Goal: Task Accomplishment & Management: Complete application form

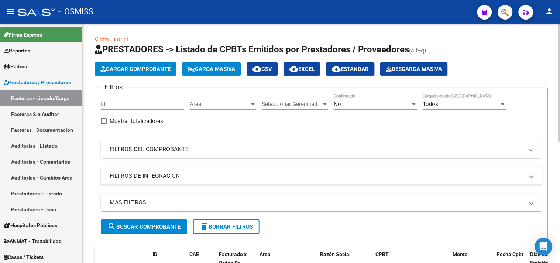
click at [144, 64] on button "Cargar Comprobante" at bounding box center [136, 68] width 82 height 13
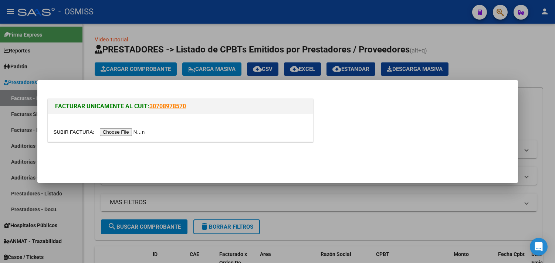
click at [139, 130] on input "file" at bounding box center [100, 132] width 93 height 8
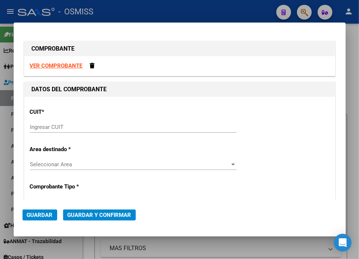
click at [84, 125] on input "Ingresar CUIT" at bounding box center [133, 127] width 207 height 7
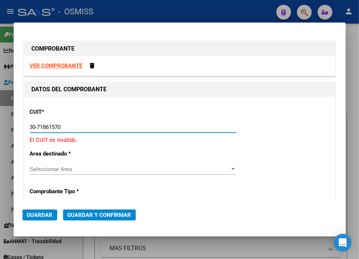
type input "30-71861570-0"
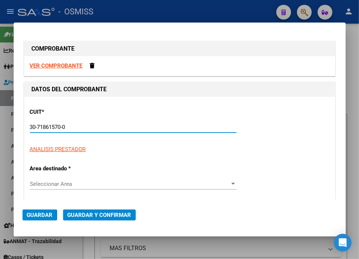
type input "0"
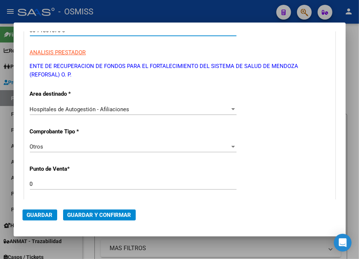
scroll to position [123, 0]
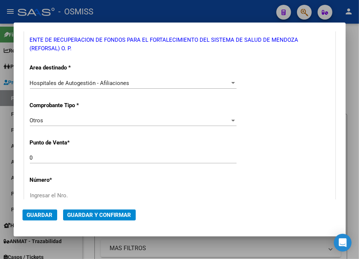
type input "30-71861570-0"
drag, startPoint x: 76, startPoint y: 159, endPoint x: -3, endPoint y: 157, distance: 79.5
click at [0, 157] on html "menu - OSMISS person Firma Express Reportes Ingresos Percibidos Análisis de tod…" at bounding box center [179, 129] width 359 height 259
click at [75, 193] on input "Ingresar el Nro." at bounding box center [133, 195] width 207 height 7
type input "31410"
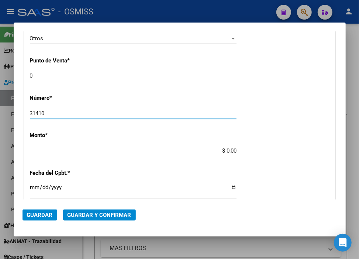
scroll to position [246, 0]
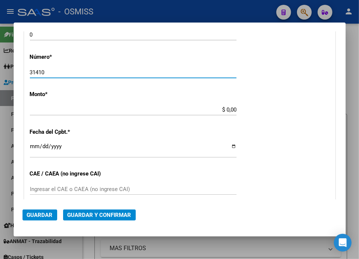
click at [221, 112] on input "$ 0,00" at bounding box center [133, 109] width 207 height 7
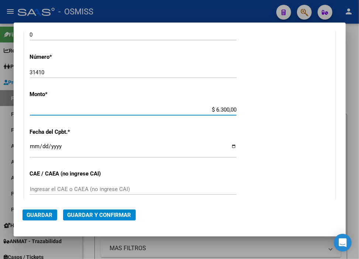
type input "$ 63.000,00"
click at [33, 144] on input "Ingresar la fecha" at bounding box center [133, 149] width 207 height 12
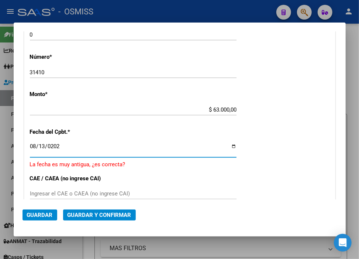
type input "[DATE]"
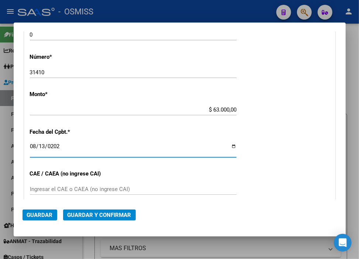
click at [99, 215] on span "Guardar y Confirmar" at bounding box center [100, 215] width 64 height 7
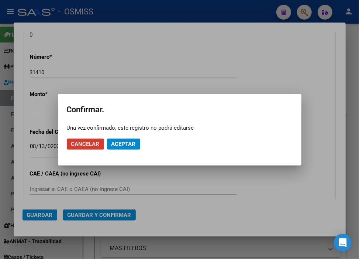
click at [128, 145] on span "Aceptar" at bounding box center [124, 144] width 24 height 7
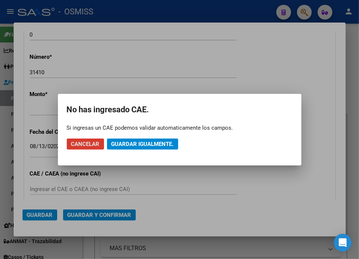
click at [128, 145] on span "Guardar igualmente." at bounding box center [143, 144] width 62 height 7
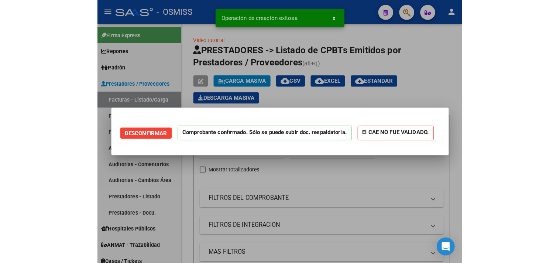
scroll to position [0, 0]
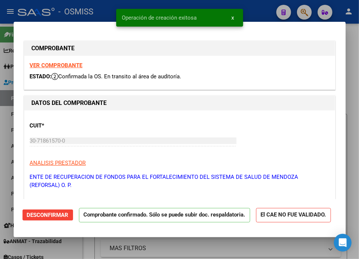
type input "[DATE]"
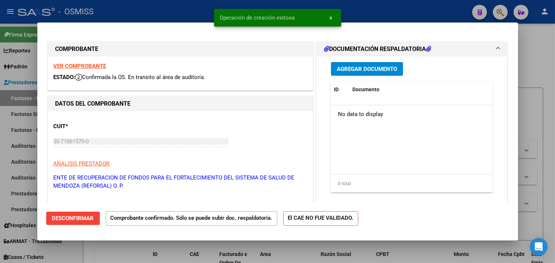
click at [362, 12] on div at bounding box center [277, 131] width 555 height 263
type input "$ 0,00"
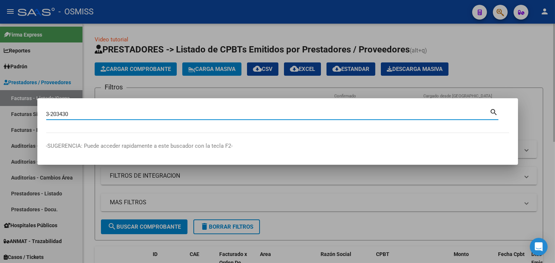
type input "3-203430"
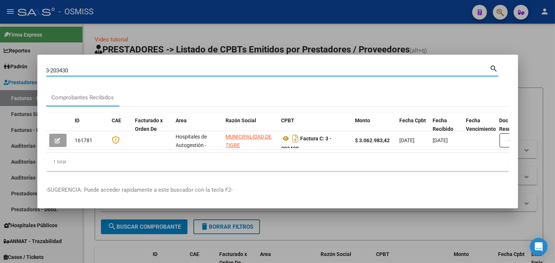
click at [142, 37] on div at bounding box center [277, 131] width 555 height 263
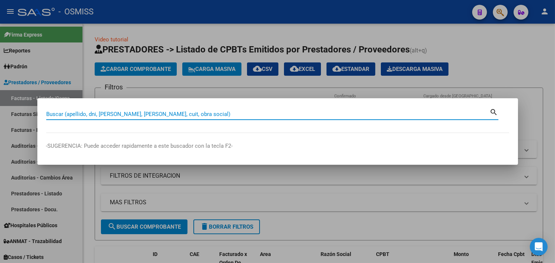
paste input "4 - 2377"
type input "4 - 2377"
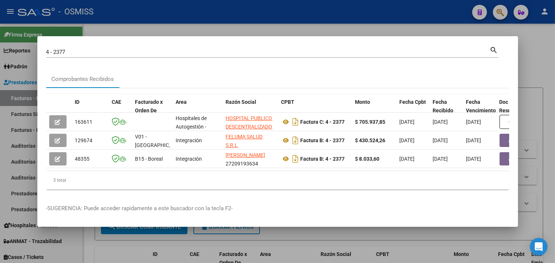
click at [533, 67] on div at bounding box center [277, 131] width 555 height 263
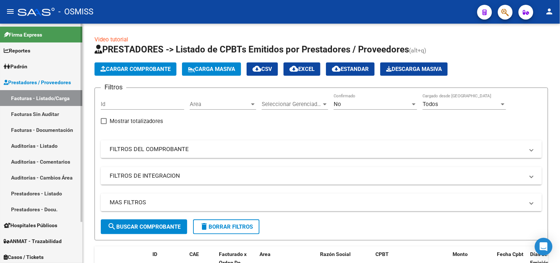
click at [61, 98] on link "Facturas - Listado/Carga" at bounding box center [41, 98] width 82 height 16
click at [210, 103] on span "Area" at bounding box center [220, 104] width 60 height 7
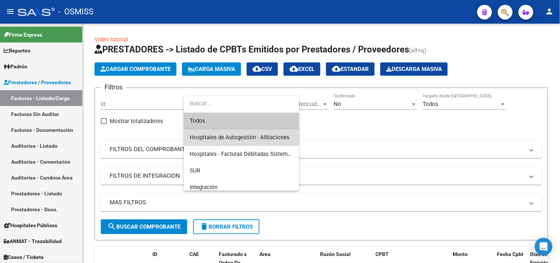
click at [245, 142] on span "Hospitales de Autogestión - Afiliaciones" at bounding box center [241, 137] width 103 height 17
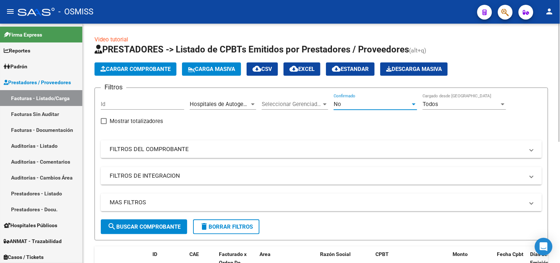
click at [364, 105] on div "No" at bounding box center [372, 104] width 77 height 7
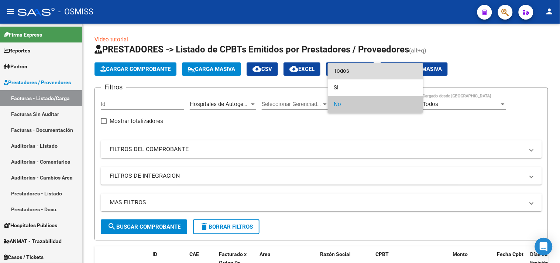
click at [367, 67] on span "Todos" at bounding box center [376, 71] width 84 height 17
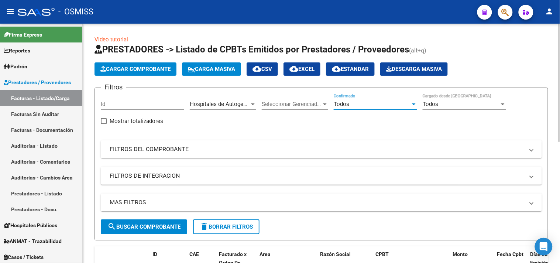
click at [424, 211] on mat-expansion-panel-header "MAS FILTROS" at bounding box center [322, 203] width 442 height 18
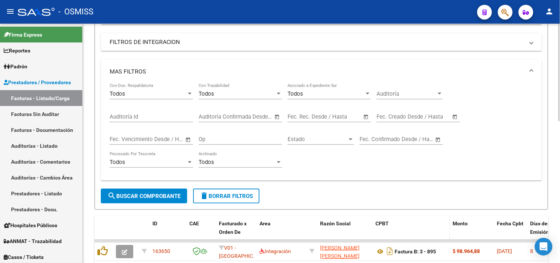
scroll to position [164, 0]
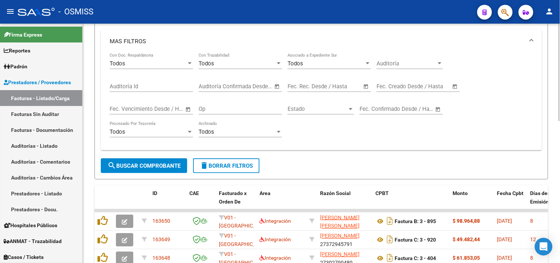
click at [407, 84] on div "Start date – End date" at bounding box center [414, 86] width 75 height 7
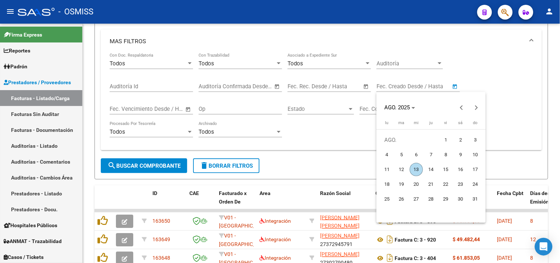
click at [415, 172] on span "13" at bounding box center [416, 169] width 13 height 13
type input "[DATE]"
click at [415, 172] on span "13" at bounding box center [416, 169] width 13 height 13
type input "[DATE]"
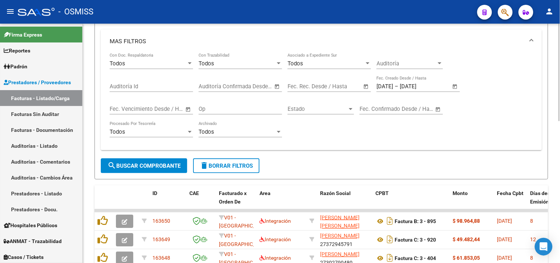
click at [168, 168] on span "search Buscar Comprobante" at bounding box center [144, 166] width 73 height 7
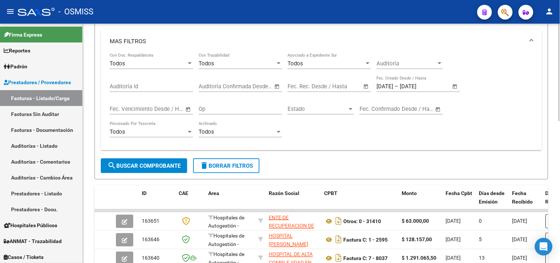
scroll to position [349, 0]
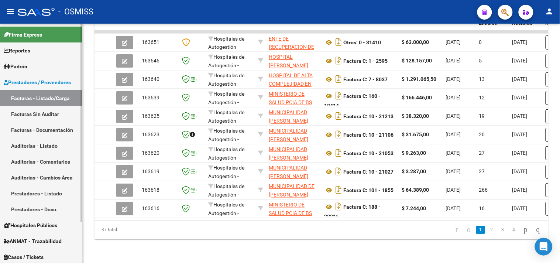
click at [45, 145] on link "Auditorías - Listado" at bounding box center [41, 146] width 82 height 16
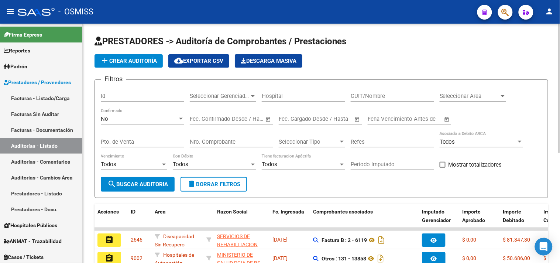
click at [448, 98] on span "Seleccionar Area" at bounding box center [470, 96] width 60 height 7
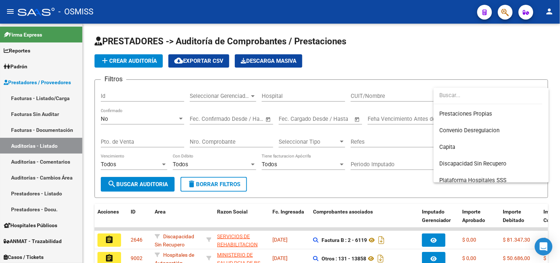
scroll to position [123, 0]
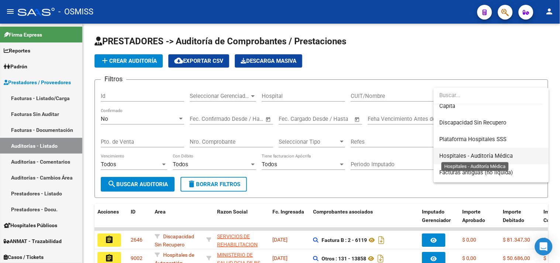
click at [493, 156] on span "Hospitales - Auditoría Médica" at bounding box center [477, 156] width 74 height 7
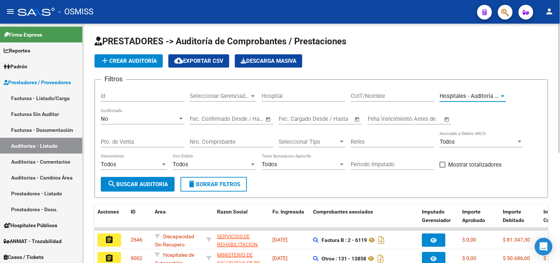
click at [123, 181] on span "search Buscar Auditoria" at bounding box center [138, 184] width 61 height 7
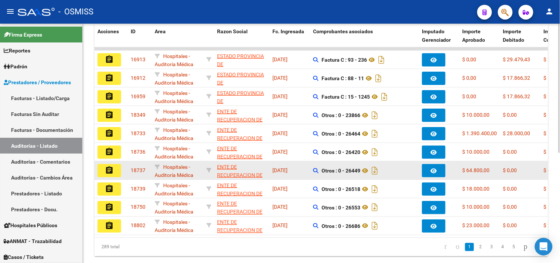
scroll to position [204, 0]
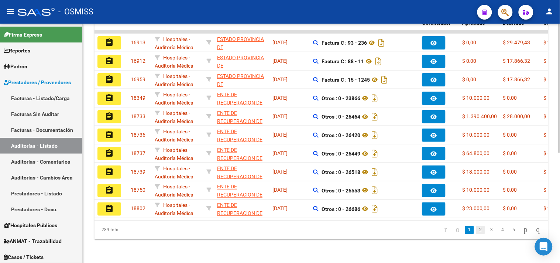
click at [477, 233] on link "2" at bounding box center [481, 230] width 9 height 8
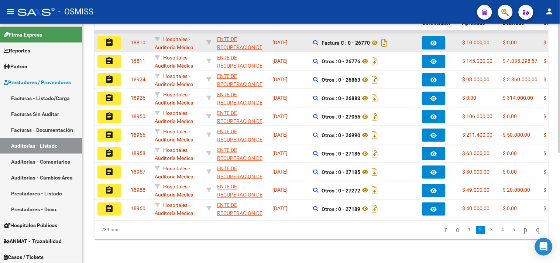
click at [106, 38] on mat-icon "assignment" at bounding box center [109, 42] width 9 height 9
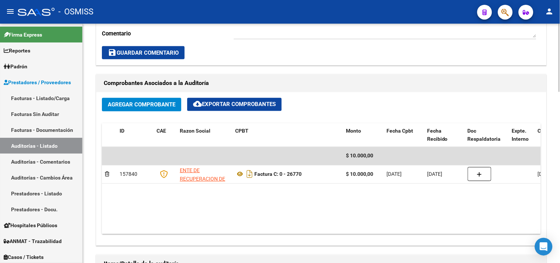
scroll to position [328, 0]
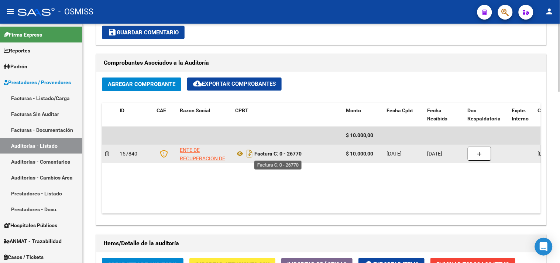
drag, startPoint x: 305, startPoint y: 150, endPoint x: 282, endPoint y: 153, distance: 23.4
click at [282, 153] on div "Factura C: 0 - 26770" at bounding box center [287, 154] width 105 height 12
copy strong "0 - 26770"
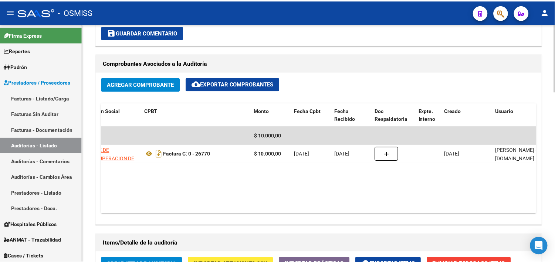
scroll to position [0, 0]
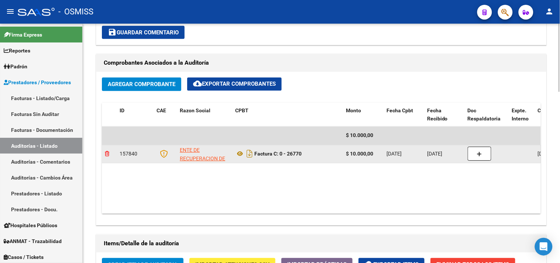
click at [106, 156] on icon at bounding box center [107, 153] width 4 height 5
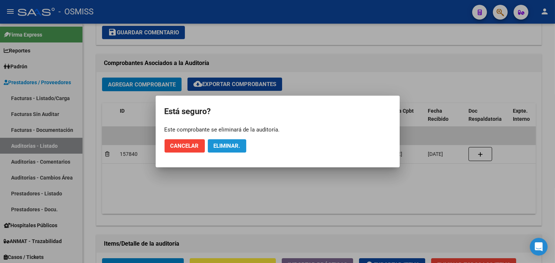
click at [233, 149] on span "Eliminar." at bounding box center [227, 146] width 27 height 7
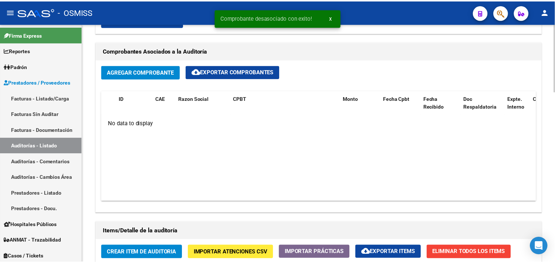
scroll to position [328, 0]
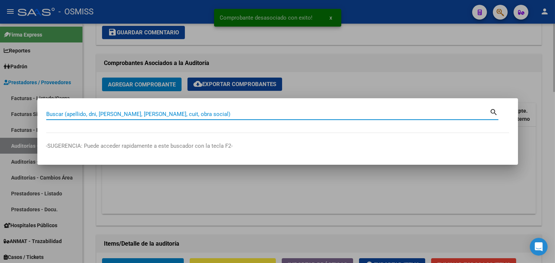
paste input "0 - 26770"
type input "0 - 26770"
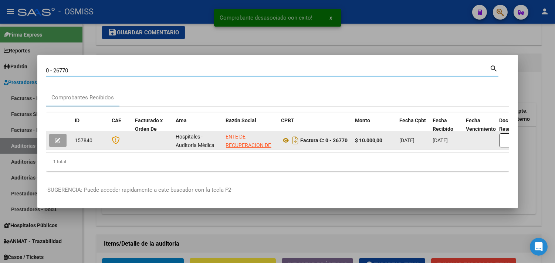
click at [63, 134] on button "button" at bounding box center [57, 140] width 17 height 13
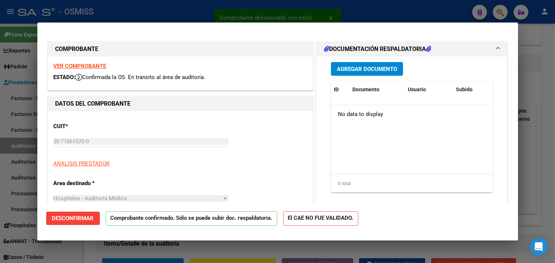
type input "[DATE]"
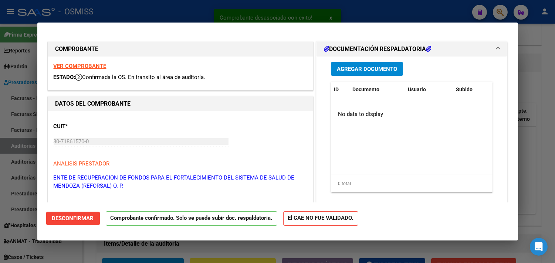
click at [90, 217] on span "Desconfirmar" at bounding box center [73, 218] width 42 height 7
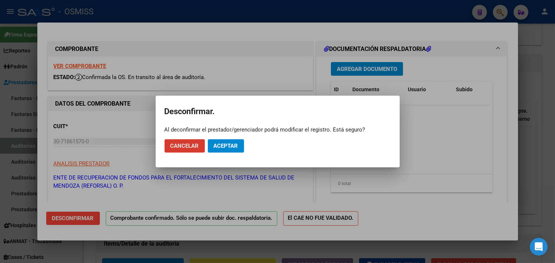
click at [223, 144] on span "Aceptar" at bounding box center [226, 146] width 24 height 7
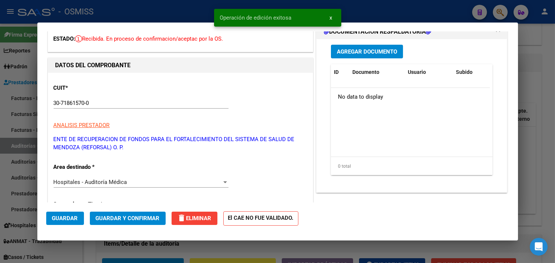
scroll to position [82, 0]
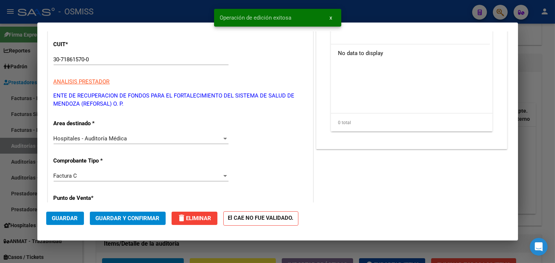
click at [107, 138] on span "Hospitales - Auditoría Médica" at bounding box center [91, 138] width 74 height 7
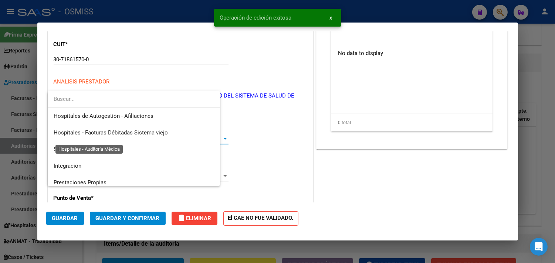
scroll to position [127, 0]
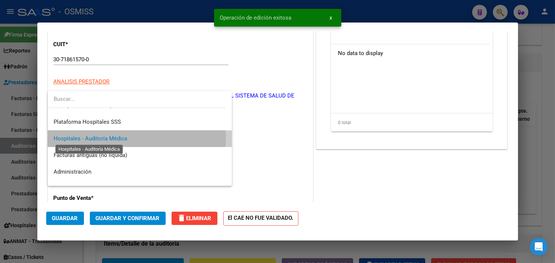
click at [107, 138] on span "Hospitales - Auditoría Médica" at bounding box center [91, 138] width 74 height 7
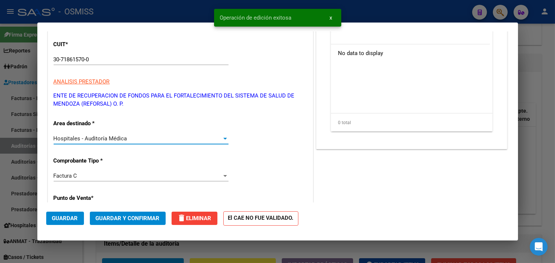
click at [92, 180] on div "Factura C Seleccionar Tipo" at bounding box center [141, 175] width 175 height 11
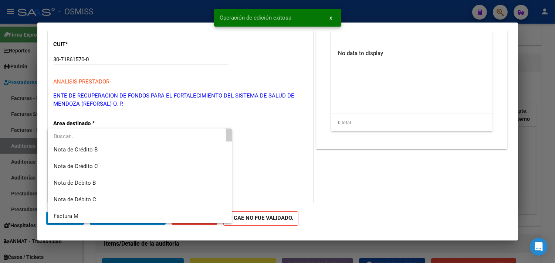
scroll to position [134, 0]
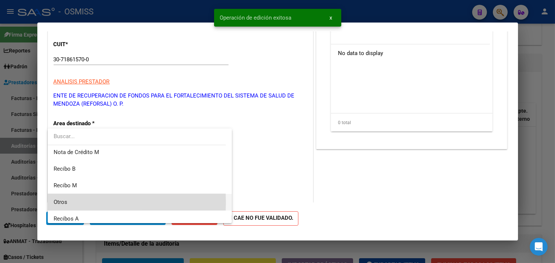
click at [72, 203] on span "Otros" at bounding box center [140, 202] width 173 height 17
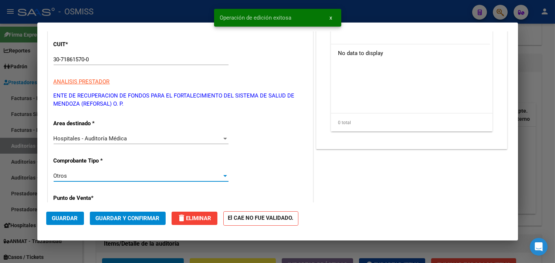
scroll to position [164, 0]
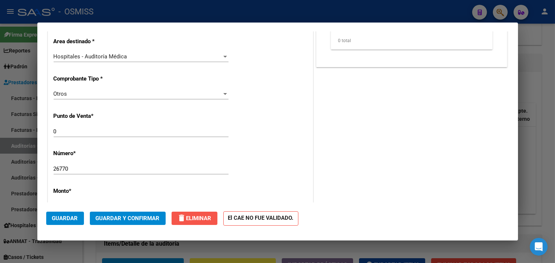
click at [193, 217] on span "delete Eliminar" at bounding box center [194, 218] width 34 height 7
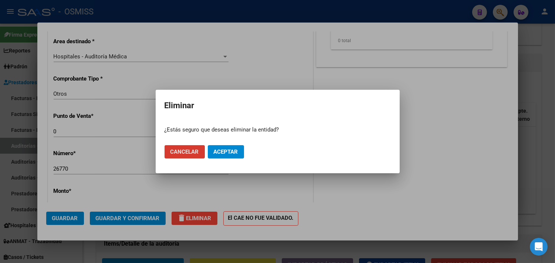
click at [191, 150] on span "Cancelar" at bounding box center [184, 152] width 28 height 7
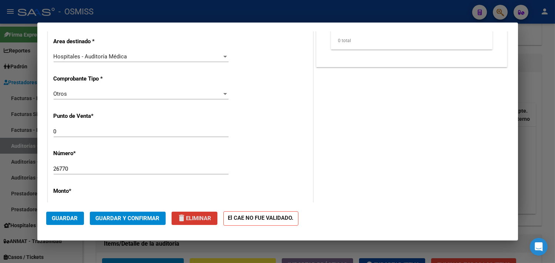
click at [139, 220] on span "Guardar y Confirmar" at bounding box center [128, 218] width 64 height 7
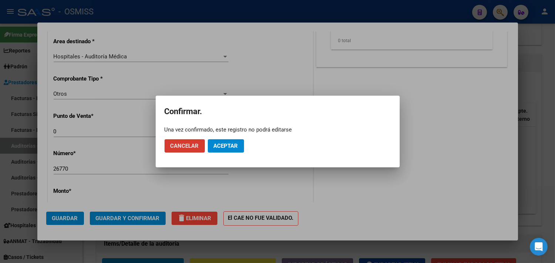
click at [221, 154] on mat-dialog-actions "Cancelar Aceptar" at bounding box center [277, 145] width 226 height 25
click at [221, 146] on span "Aceptar" at bounding box center [226, 146] width 24 height 7
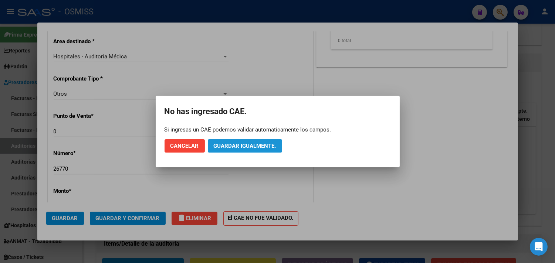
click at [221, 146] on span "Guardar igualmente." at bounding box center [245, 146] width 62 height 7
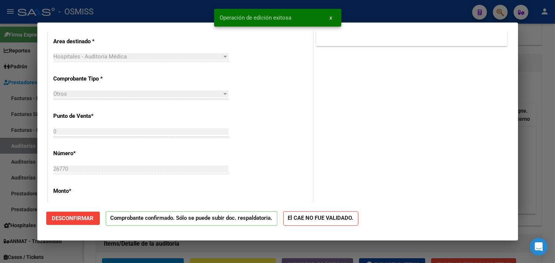
click at [544, 149] on div at bounding box center [277, 131] width 555 height 263
type input "$ 0,00"
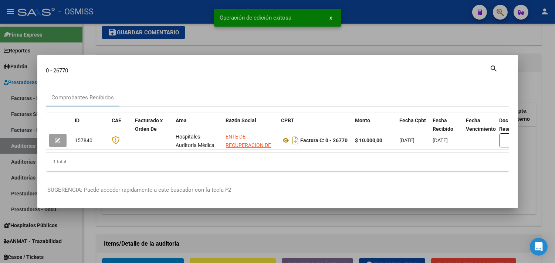
click at [542, 188] on div at bounding box center [277, 131] width 555 height 263
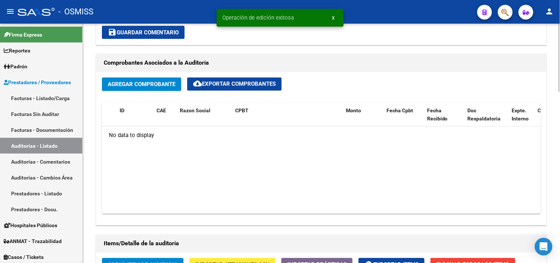
click at [135, 83] on span "Agregar Comprobante" at bounding box center [142, 84] width 68 height 7
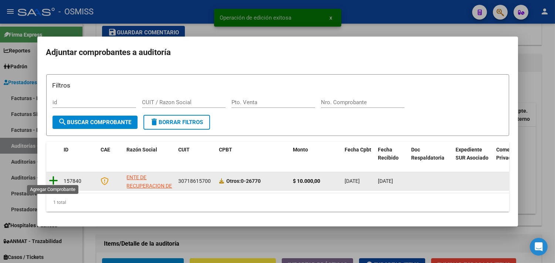
click at [55, 178] on icon at bounding box center [53, 181] width 9 height 10
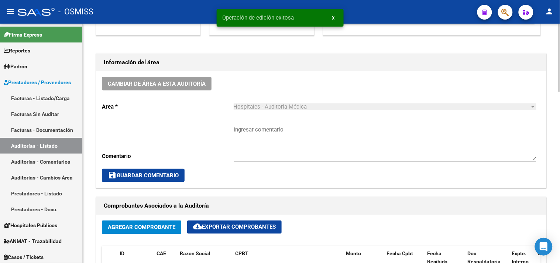
scroll to position [123, 0]
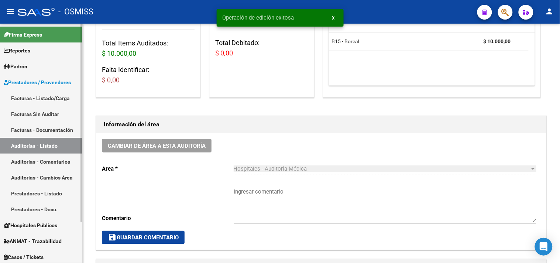
click at [53, 153] on link "Auditorías - Listado" at bounding box center [41, 146] width 82 height 16
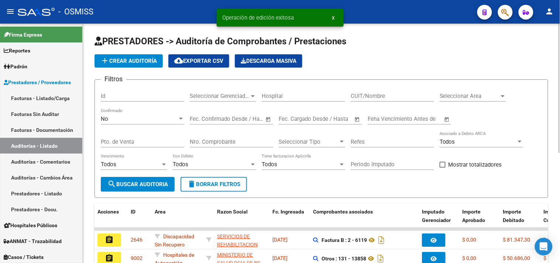
click at [470, 97] on span "Seleccionar Area" at bounding box center [470, 96] width 60 height 7
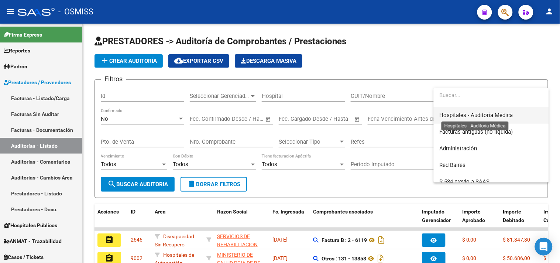
click at [490, 112] on span "Hospitales - Auditoría Médica" at bounding box center [477, 115] width 74 height 7
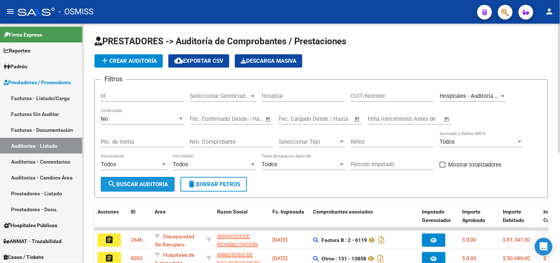
click at [148, 181] on span "search Buscar Auditoria" at bounding box center [138, 184] width 61 height 7
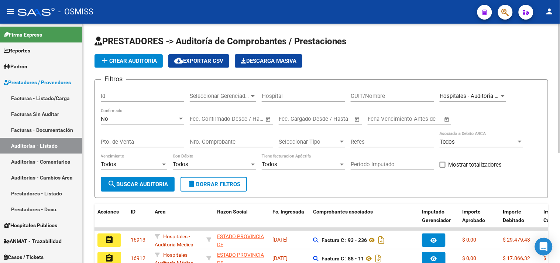
scroll to position [204, 0]
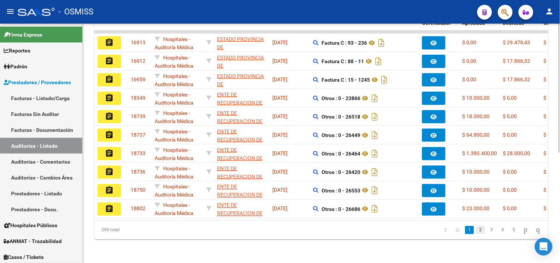
click at [477, 227] on link "2" at bounding box center [481, 230] width 9 height 8
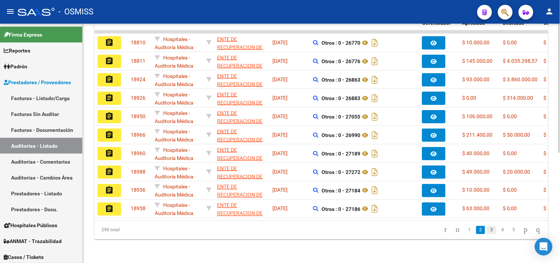
click at [488, 229] on link "3" at bounding box center [492, 230] width 9 height 8
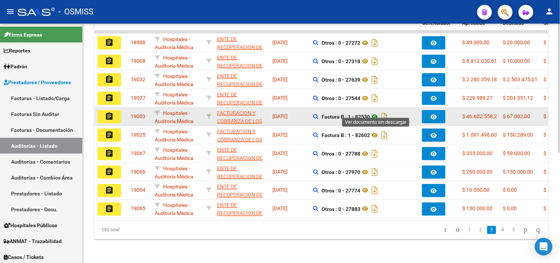
drag, startPoint x: 348, startPoint y: 111, endPoint x: 372, endPoint y: 112, distance: 24.8
click at [372, 114] on span "Factura B : 1 - 82530" at bounding box center [356, 117] width 68 height 6
copy strong "1 - 82530"
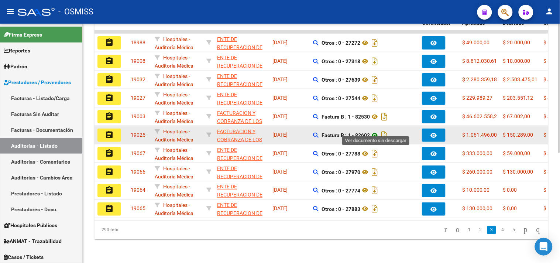
copy strong "1 - 82602"
drag, startPoint x: 349, startPoint y: 128, endPoint x: 375, endPoint y: 130, distance: 26.0
click at [375, 132] on span "Factura B : 1 - 82602" at bounding box center [356, 135] width 68 height 6
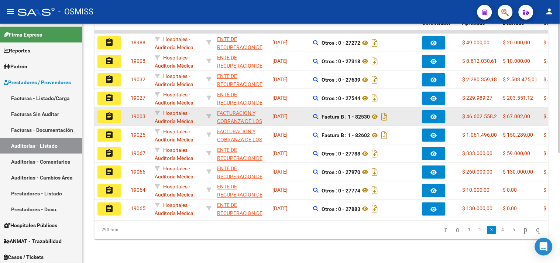
click at [108, 112] on mat-icon "assignment" at bounding box center [109, 116] width 9 height 9
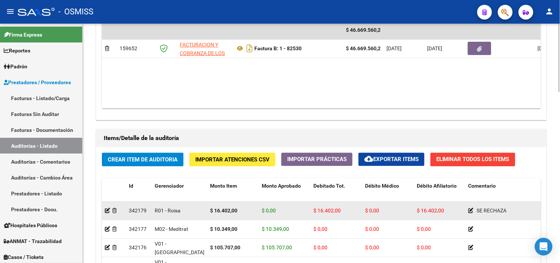
scroll to position [598, 0]
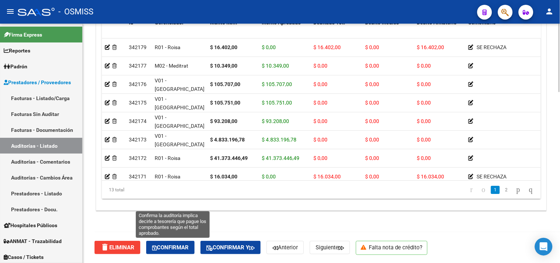
click at [180, 247] on span "Confirmar" at bounding box center [170, 247] width 37 height 7
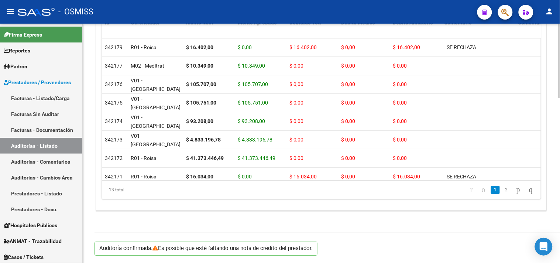
scroll to position [531, 0]
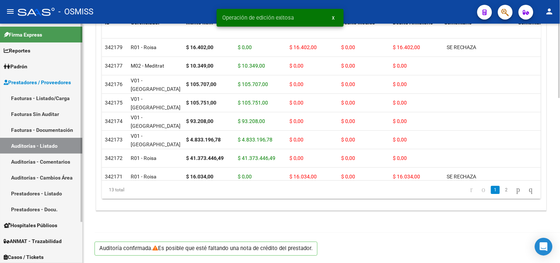
click at [57, 147] on link "Auditorías - Listado" at bounding box center [41, 146] width 82 height 16
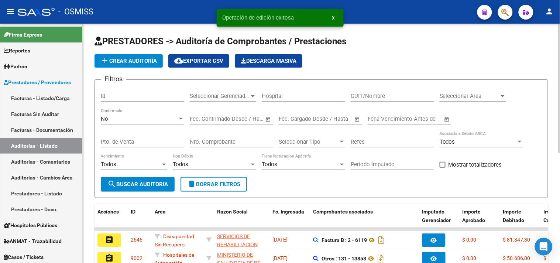
click at [474, 99] on span "Seleccionar Area" at bounding box center [470, 96] width 60 height 7
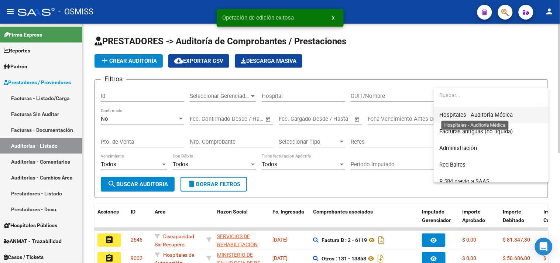
click at [494, 115] on span "Hospitales - Auditoría Médica" at bounding box center [477, 115] width 74 height 7
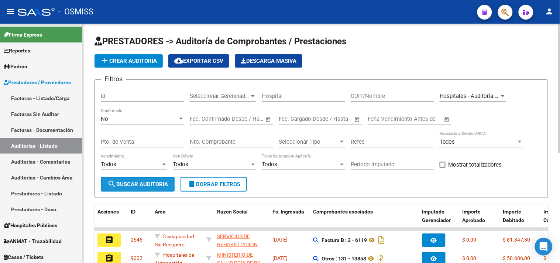
click at [113, 182] on mat-icon "search" at bounding box center [112, 184] width 9 height 9
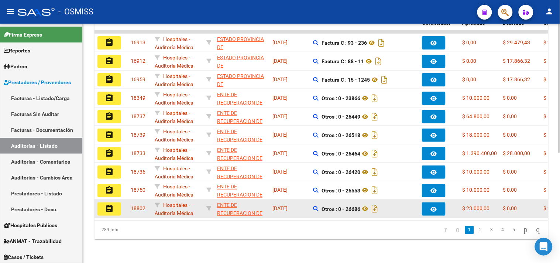
scroll to position [204, 0]
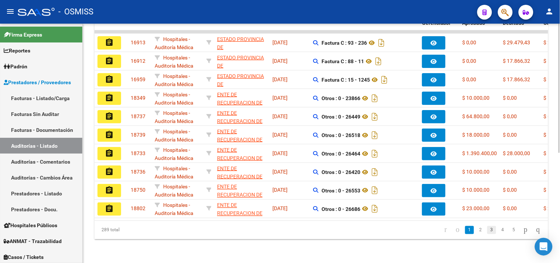
click at [488, 228] on link "3" at bounding box center [492, 230] width 9 height 8
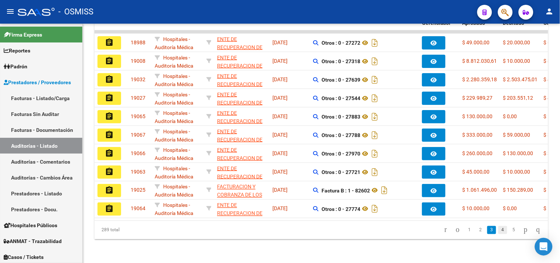
click at [499, 232] on link "4" at bounding box center [503, 230] width 9 height 8
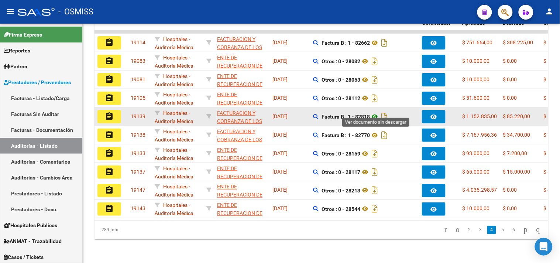
drag, startPoint x: 354, startPoint y: 109, endPoint x: 375, endPoint y: 111, distance: 21.2
click at [375, 114] on span "Factura B : 1 - 82818" at bounding box center [356, 117] width 68 height 6
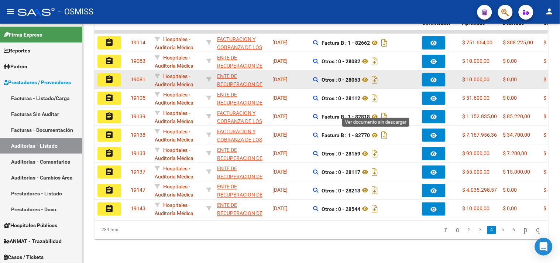
copy strong "82818"
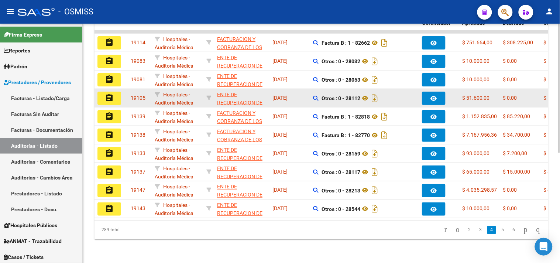
click at [111, 93] on mat-icon "assignment" at bounding box center [109, 97] width 9 height 9
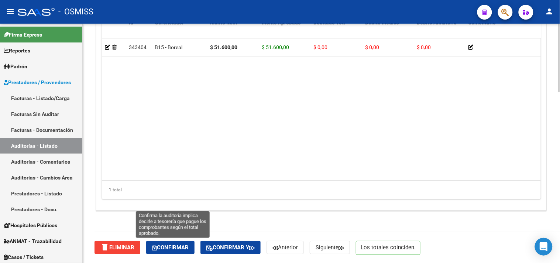
click at [156, 246] on icon "button" at bounding box center [154, 248] width 5 height 6
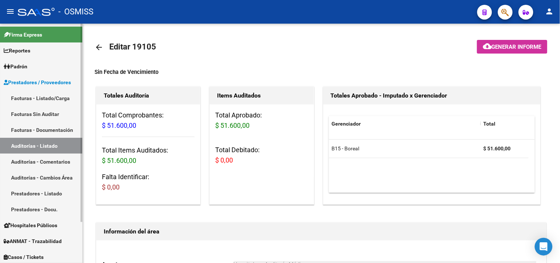
click at [27, 144] on link "Auditorías - Listado" at bounding box center [41, 146] width 82 height 16
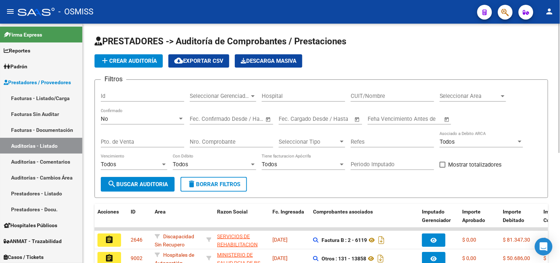
click at [463, 95] on span "Seleccionar Area" at bounding box center [470, 96] width 60 height 7
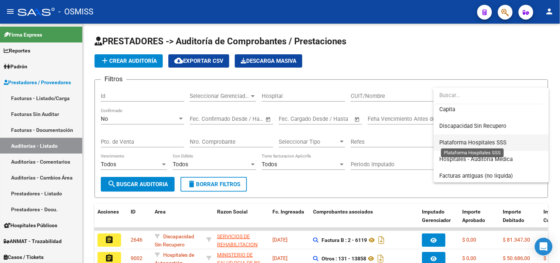
scroll to position [123, 0]
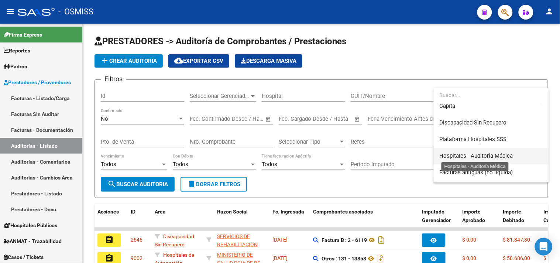
click at [489, 154] on span "Hospitales - Auditoría Médica" at bounding box center [477, 156] width 74 height 7
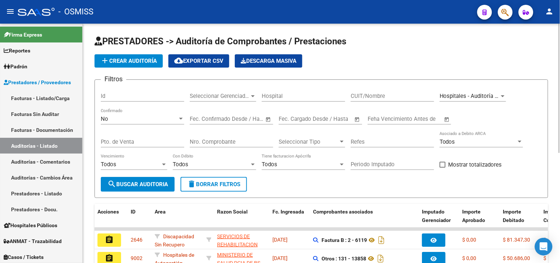
click at [137, 193] on form "Filtros Id Seleccionar Gerenciador Seleccionar Gerenciador Hospital CUIT/Nombre…" at bounding box center [322, 138] width 454 height 119
click at [145, 186] on span "search Buscar Auditoria" at bounding box center [138, 184] width 61 height 7
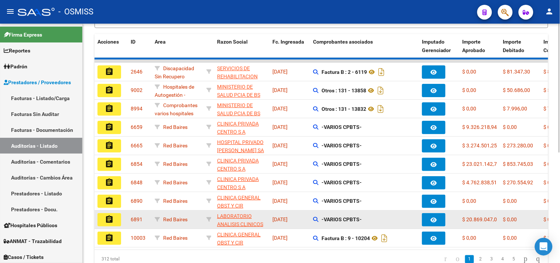
scroll to position [204, 0]
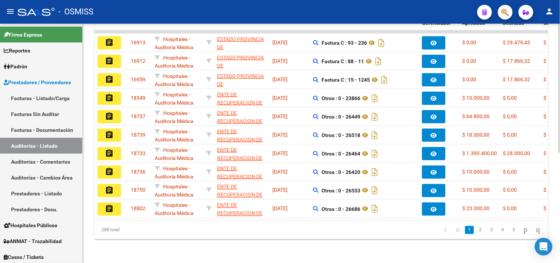
click at [499, 226] on link "4" at bounding box center [503, 230] width 9 height 8
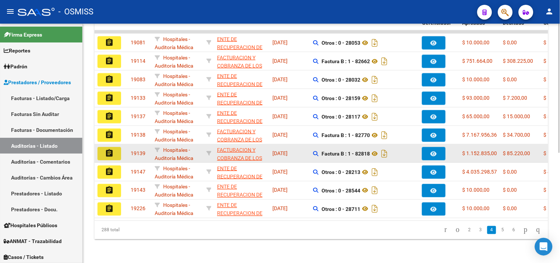
click at [113, 149] on mat-icon "assignment" at bounding box center [109, 153] width 9 height 9
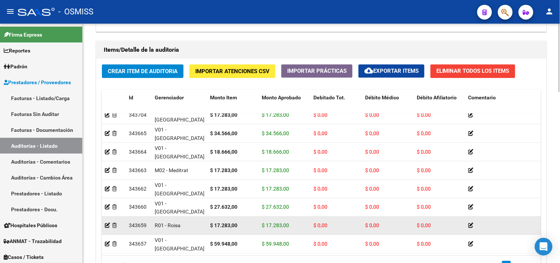
scroll to position [598, 0]
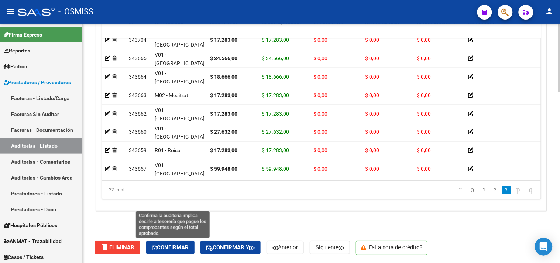
click at [181, 245] on span "Confirmar" at bounding box center [170, 247] width 37 height 7
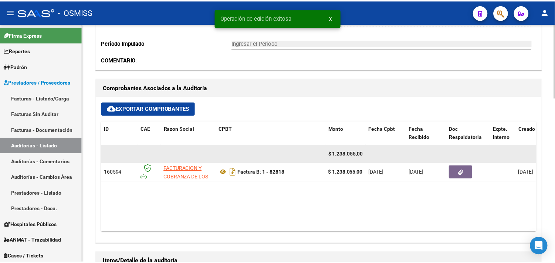
scroll to position [244, 0]
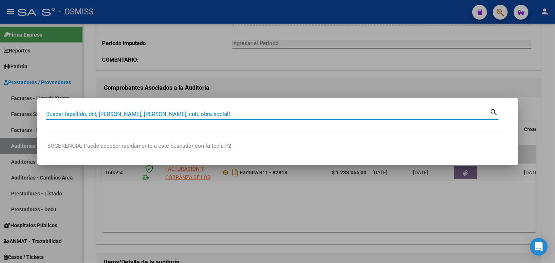
paste input "1-82602"
type input "1-82602"
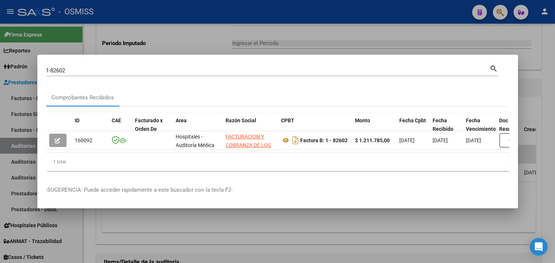
drag, startPoint x: 135, startPoint y: 148, endPoint x: 208, endPoint y: 147, distance: 72.8
click at [208, 147] on datatable-body "160092 Hospitales - Auditoría Médica FACTURACION Y COBRANZA DE LOS EFECTORES PU…" at bounding box center [277, 141] width 463 height 21
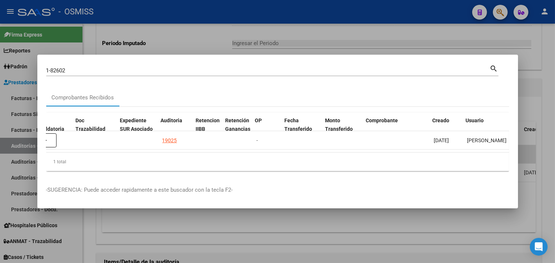
scroll to position [0, 468]
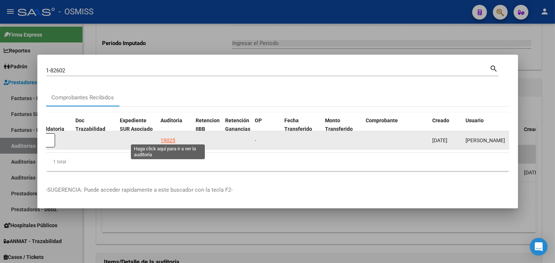
click at [168, 138] on div "19025" at bounding box center [168, 140] width 15 height 8
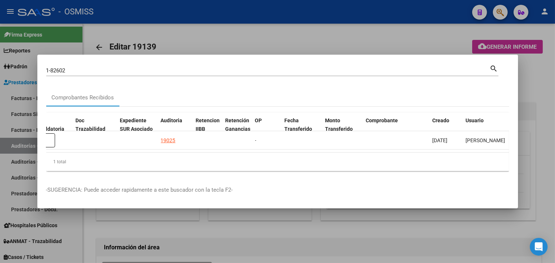
click at [548, 118] on div at bounding box center [277, 131] width 555 height 263
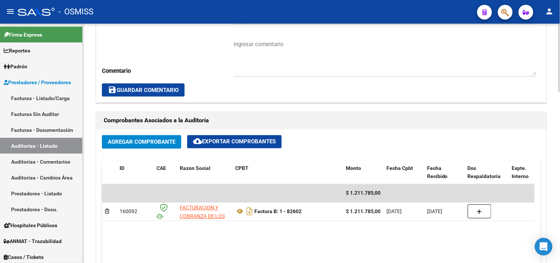
scroll to position [270, 0]
